Goal: Task Accomplishment & Management: Use online tool/utility

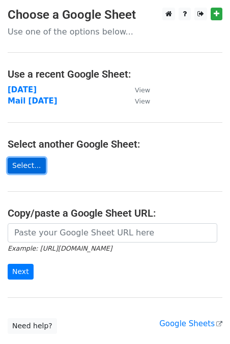
click at [29, 162] on link "Select..." at bounding box center [27, 166] width 38 height 16
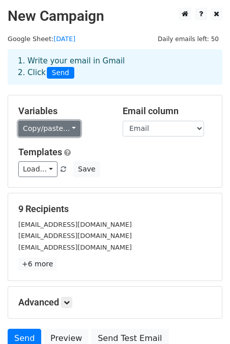
click at [54, 131] on link "Copy/paste..." at bounding box center [49, 129] width 62 height 16
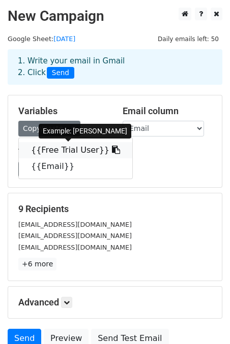
click at [66, 150] on link "{{Free Trial User}}" at bounding box center [75, 150] width 113 height 16
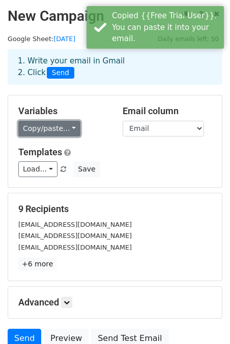
click at [59, 129] on link "Copy/paste..." at bounding box center [49, 129] width 62 height 16
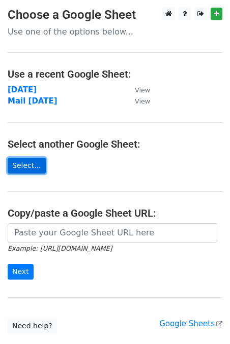
click at [29, 164] on link "Select..." at bounding box center [27, 166] width 38 height 16
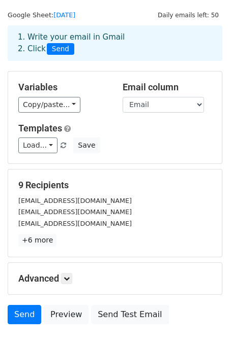
scroll to position [29, 0]
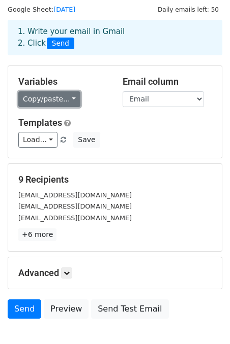
click at [51, 102] on link "Copy/paste..." at bounding box center [49, 99] width 62 height 16
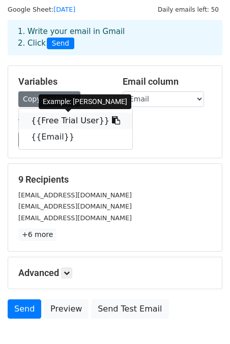
click at [60, 118] on link "{{Free Trial User}}" at bounding box center [75, 121] width 113 height 16
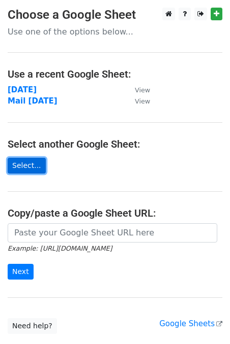
click at [17, 162] on link "Select..." at bounding box center [27, 166] width 38 height 16
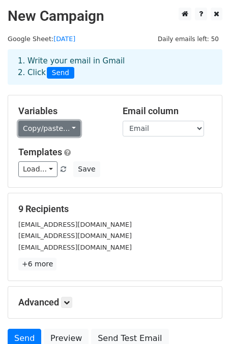
click at [39, 126] on link "Copy/paste..." at bounding box center [49, 129] width 62 height 16
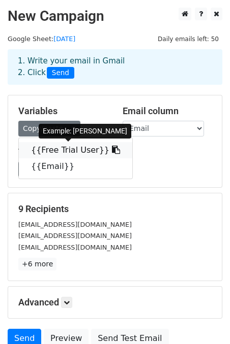
click at [55, 147] on link "{{Free Trial User}}" at bounding box center [75, 150] width 113 height 16
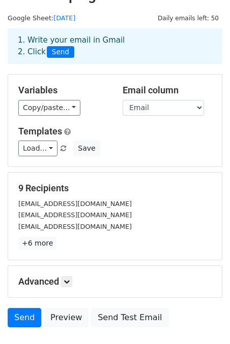
scroll to position [24, 0]
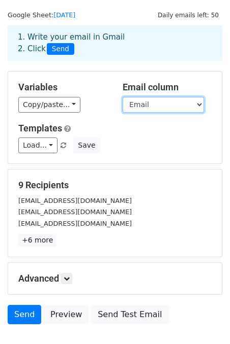
click at [159, 106] on select "Free Trial User Email" at bounding box center [162, 105] width 81 height 16
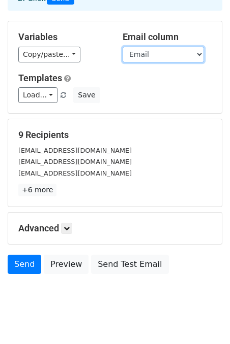
scroll to position [80, 0]
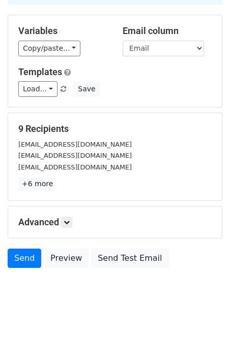
click at [60, 217] on h5 "Advanced" at bounding box center [114, 222] width 193 height 11
click at [69, 221] on icon at bounding box center [67, 222] width 6 height 6
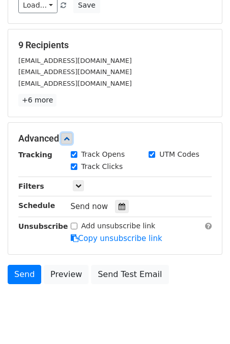
scroll to position [190, 0]
